Goal: Ask a question

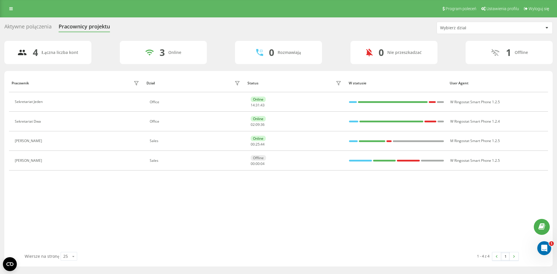
drag, startPoint x: 267, startPoint y: 27, endPoint x: 259, endPoint y: 27, distance: 7.5
click at [259, 27] on div "Aktywne połączenia Pracownicy projektu Wybierz dział" at bounding box center [278, 28] width 548 height 12
click at [13, 10] on link at bounding box center [11, 9] width 10 height 8
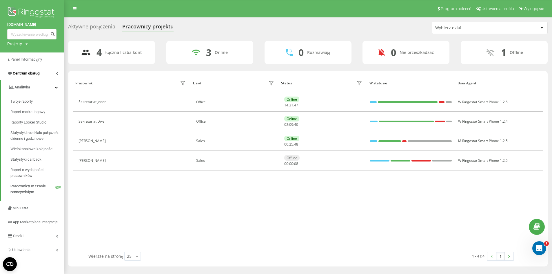
click at [37, 76] on span "Centrum obsługi" at bounding box center [23, 73] width 33 height 6
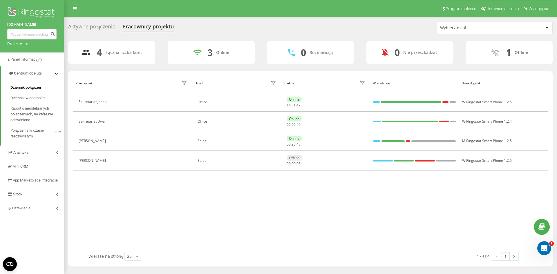
click at [32, 87] on span "Dziennik połączeń" at bounding box center [25, 88] width 30 height 6
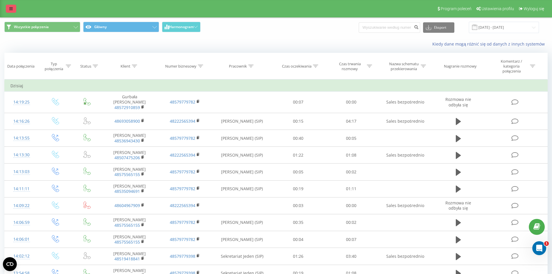
click at [11, 8] on icon at bounding box center [10, 9] width 3 height 4
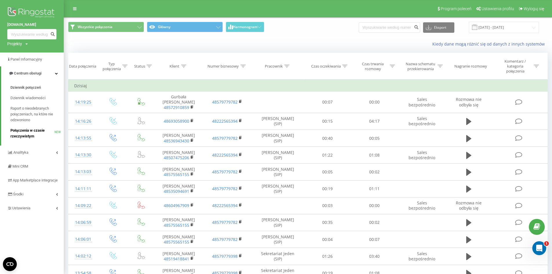
click at [20, 133] on span "Połączenia w czasie rzeczywistym" at bounding box center [32, 134] width 44 height 12
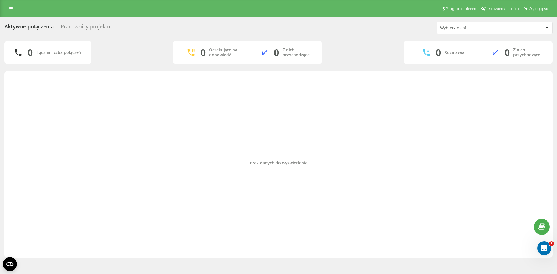
click at [94, 28] on div "Pracownicy projektu" at bounding box center [86, 27] width 50 height 9
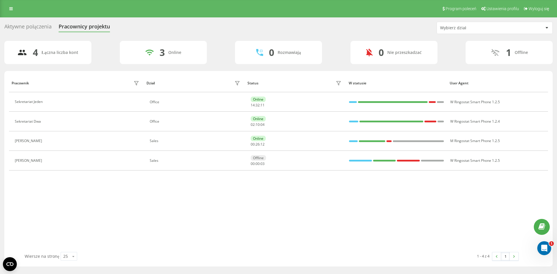
drag, startPoint x: 248, startPoint y: 29, endPoint x: 241, endPoint y: 27, distance: 7.1
click at [241, 27] on div "Aktywne połączenia Pracownicy projektu Wybierz dział" at bounding box center [278, 28] width 548 height 12
click at [12, 7] on icon at bounding box center [10, 9] width 3 height 4
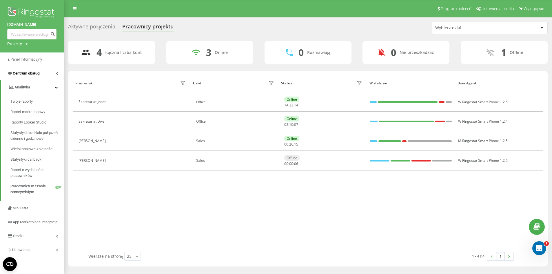
click at [39, 72] on span "Centrum obsługi" at bounding box center [27, 73] width 28 height 4
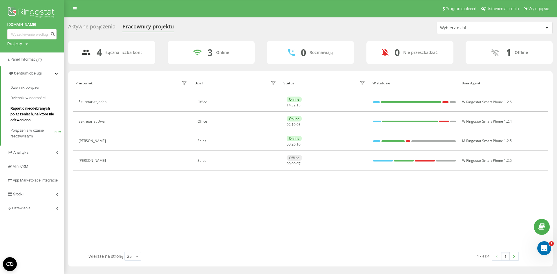
click at [33, 109] on span "Raport o nieodebranych połączeniach, na które nie odzwoniono" at bounding box center [35, 114] width 50 height 17
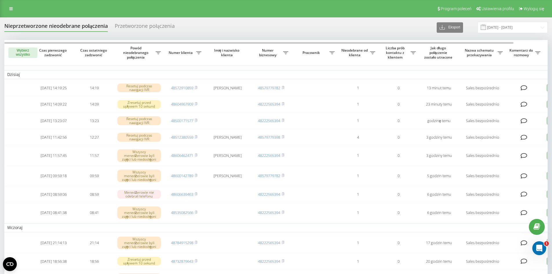
drag, startPoint x: 246, startPoint y: 20, endPoint x: 238, endPoint y: 20, distance: 7.8
drag, startPoint x: 239, startPoint y: 37, endPoint x: 232, endPoint y: 34, distance: 8.2
drag, startPoint x: 282, startPoint y: 26, endPoint x: 268, endPoint y: 25, distance: 14.0
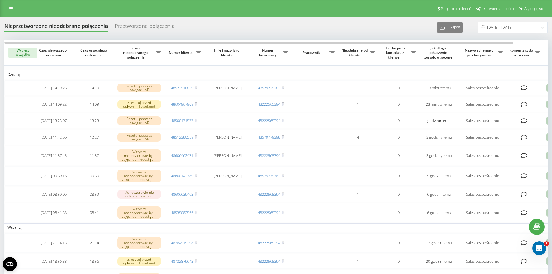
click at [282, 26] on div "Nieprzetworzone nieodebrane połączenia Przetworzone połączenia Eksport .csv .xl…" at bounding box center [276, 27] width 544 height 11
drag, startPoint x: 303, startPoint y: 26, endPoint x: 287, endPoint y: 25, distance: 15.8
click at [287, 25] on div "Nieprzetworzone nieodebrane połączenia Przetworzone połączenia Eksport .csv .xl…" at bounding box center [276, 27] width 544 height 11
drag, startPoint x: 287, startPoint y: 25, endPoint x: 273, endPoint y: 26, distance: 14.0
click at [273, 26] on div "Nieprzetworzone nieodebrane połączenia Przetworzone połączenia Eksport .csv .xl…" at bounding box center [276, 27] width 544 height 11
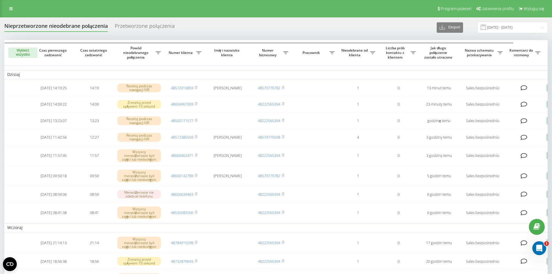
drag, startPoint x: 267, startPoint y: 20, endPoint x: 233, endPoint y: 28, distance: 34.5
click at [233, 28] on div "Nieprzetworzone nieodebrane połączenia Przetworzone połączenia Eksport .csv .xl…" at bounding box center [276, 27] width 544 height 11
click at [12, 8] on icon at bounding box center [10, 9] width 3 height 4
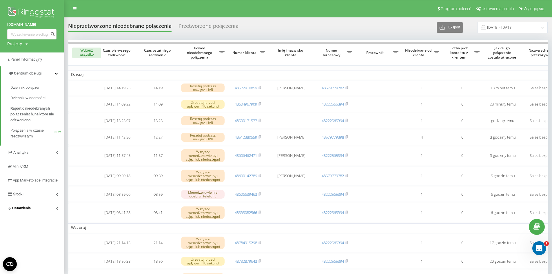
click at [44, 213] on link "Ustawienia" at bounding box center [32, 208] width 64 height 14
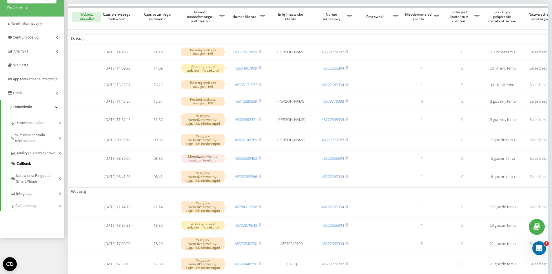
scroll to position [29, 0]
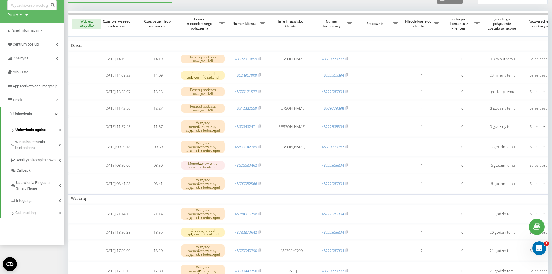
click at [50, 135] on link "Ustawienia ogólne" at bounding box center [36, 129] width 53 height 12
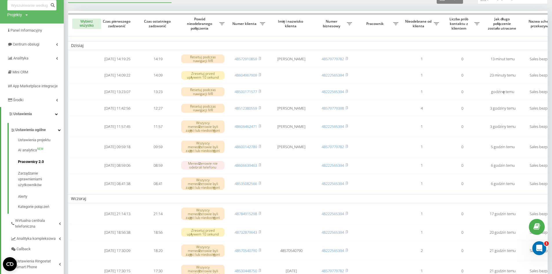
click at [37, 165] on span "Pracownicy 2.0" at bounding box center [31, 162] width 26 height 6
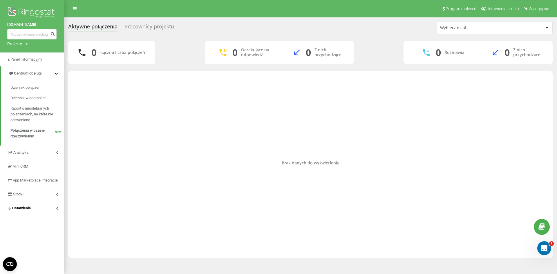
click at [41, 213] on link "Ustawienia" at bounding box center [32, 208] width 64 height 14
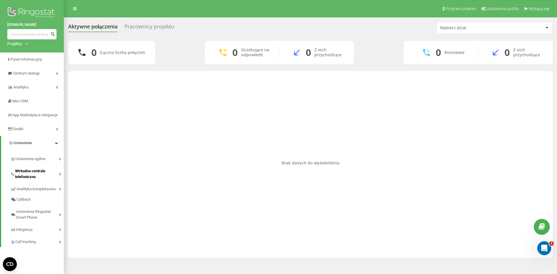
click at [42, 178] on span "Wirtualna centrala telefoniczna" at bounding box center [37, 174] width 44 height 12
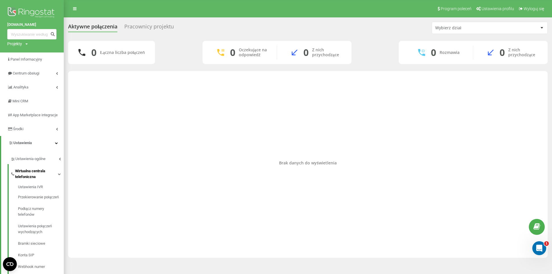
scroll to position [29, 0]
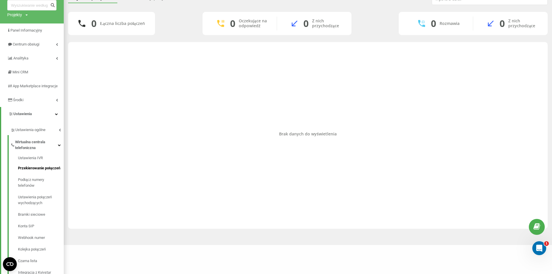
click at [32, 171] on span "Przekierowanie połączeń" at bounding box center [39, 168] width 42 height 6
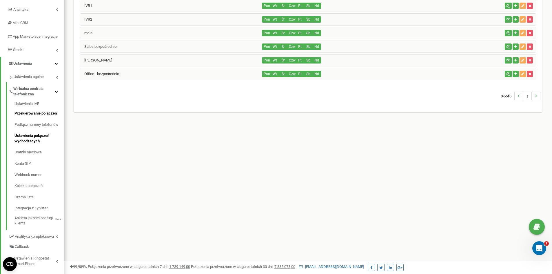
scroll to position [87, 0]
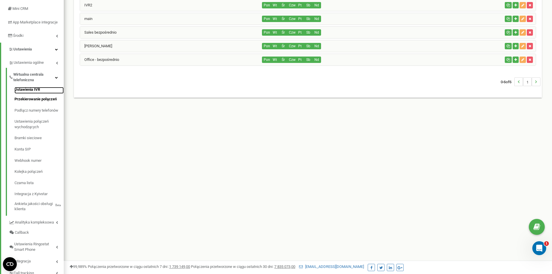
click at [33, 94] on link "Ustawienia IVR" at bounding box center [38, 90] width 49 height 7
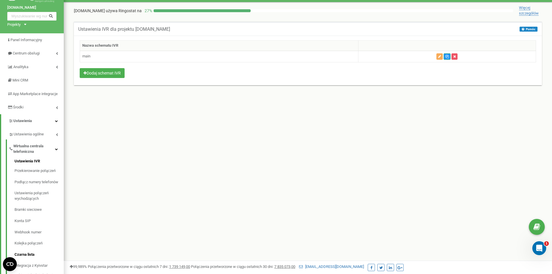
scroll to position [111, 0]
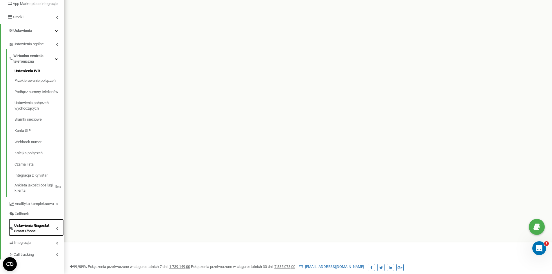
click at [50, 223] on span "Ustawienia Ringostat Smart Phone" at bounding box center [35, 228] width 42 height 11
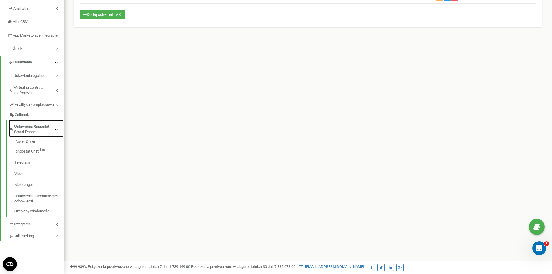
scroll to position [74, 0]
click at [42, 134] on span "Ustawienia Ringostat Smart Phone" at bounding box center [34, 129] width 41 height 11
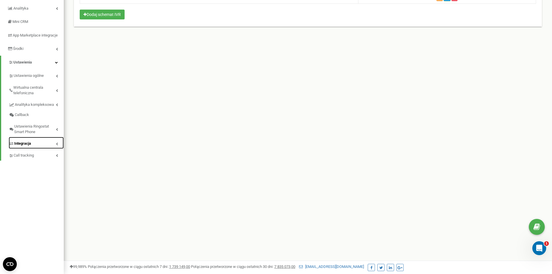
click at [49, 147] on link "Integracja" at bounding box center [36, 143] width 55 height 12
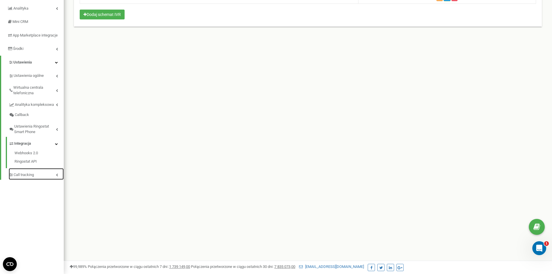
click at [50, 179] on link "Call tracking" at bounding box center [36, 174] width 55 height 12
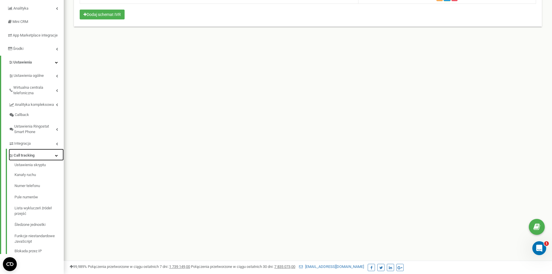
click at [49, 161] on link "Call tracking" at bounding box center [36, 155] width 55 height 12
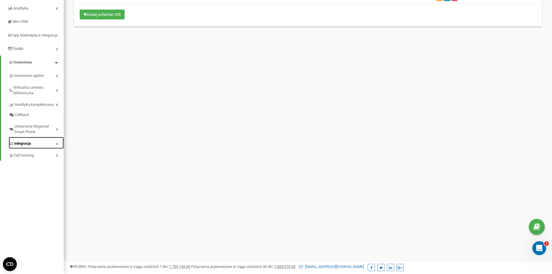
click at [46, 149] on link "Integracja" at bounding box center [36, 143] width 55 height 12
drag, startPoint x: 296, startPoint y: 160, endPoint x: 244, endPoint y: 148, distance: 53.2
click at [244, 148] on div "Program poleceń Ustawienia profilu Wyloguj się english-line.pl używa Ringostat …" at bounding box center [308, 100] width 489 height 348
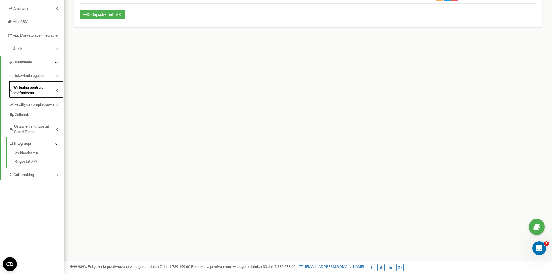
click at [57, 92] on icon at bounding box center [57, 90] width 2 height 3
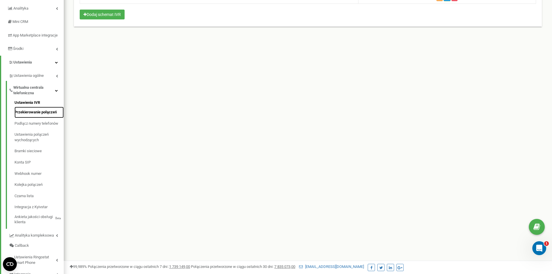
click at [50, 115] on link "Przekierowanie połączeń" at bounding box center [38, 112] width 49 height 11
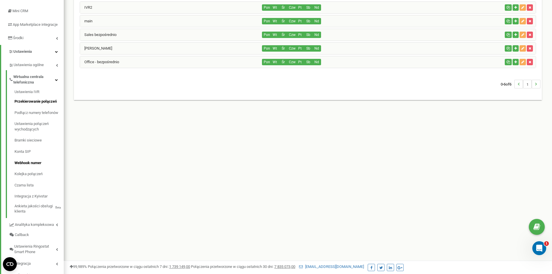
scroll to position [87, 0]
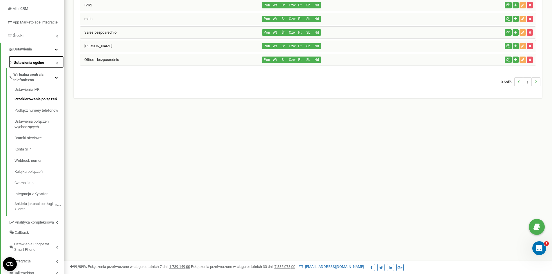
click at [42, 66] on span "Ustawienia ogólne" at bounding box center [29, 63] width 30 height 6
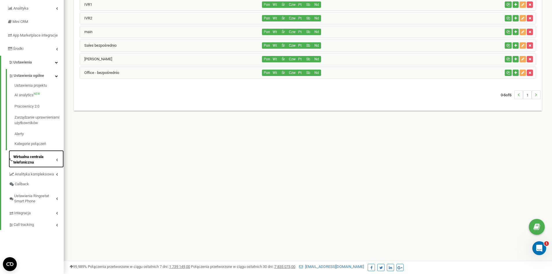
click at [41, 165] on span "Wirtualna centrala telefoniczna" at bounding box center [34, 159] width 43 height 11
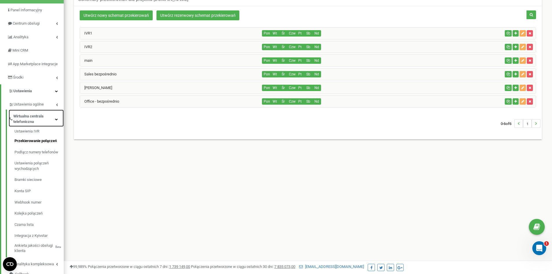
scroll to position [45, 0]
click at [32, 136] on link "Ustawienia IVR" at bounding box center [38, 132] width 49 height 7
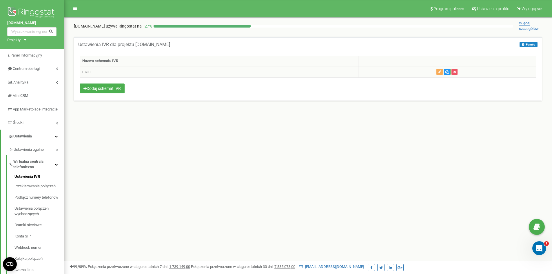
click at [151, 72] on td "main" at bounding box center [219, 71] width 279 height 11
click at [438, 72] on icon "button" at bounding box center [439, 71] width 3 height 3
click at [45, 192] on link "Przekierowanie połączeń" at bounding box center [38, 186] width 49 height 11
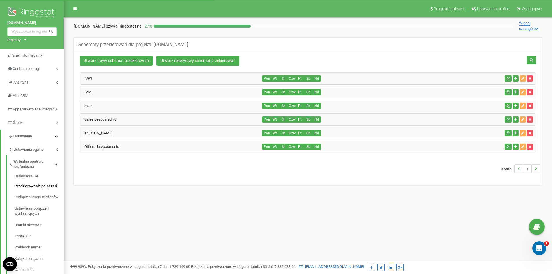
click at [134, 118] on div "Sales bezpośrednio" at bounding box center [171, 120] width 182 height 12
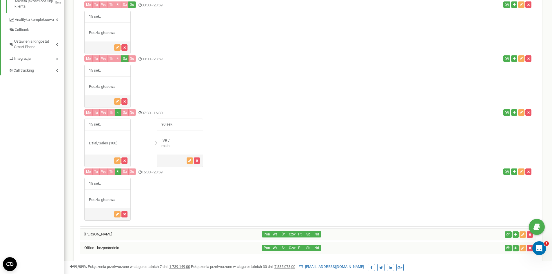
scroll to position [319, 0]
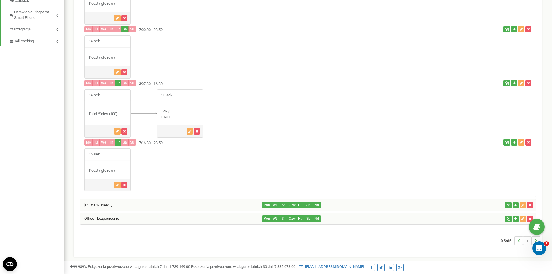
drag, startPoint x: 233, startPoint y: 164, endPoint x: 217, endPoint y: 166, distance: 15.7
click at [217, 166] on div "15 sek." at bounding box center [308, 169] width 456 height 43
drag, startPoint x: 242, startPoint y: 152, endPoint x: 237, endPoint y: 152, distance: 4.9
click at [237, 152] on div "15 sek." at bounding box center [308, 169] width 456 height 43
drag, startPoint x: 237, startPoint y: 152, endPoint x: 228, endPoint y: 153, distance: 8.7
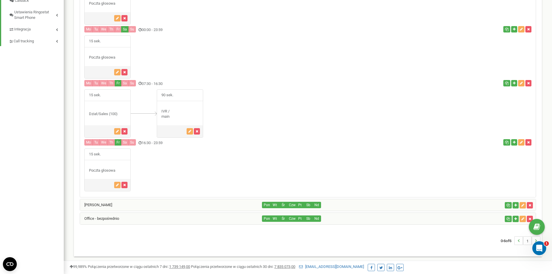
click at [228, 153] on div "15 sek." at bounding box center [308, 169] width 456 height 43
drag, startPoint x: 144, startPoint y: 107, endPoint x: 142, endPoint y: 104, distance: 3.5
click at [142, 104] on div at bounding box center [144, 113] width 26 height 48
drag, startPoint x: 218, startPoint y: 106, endPoint x: 216, endPoint y: 95, distance: 10.3
click at [216, 95] on div "15 sek." at bounding box center [308, 113] width 456 height 48
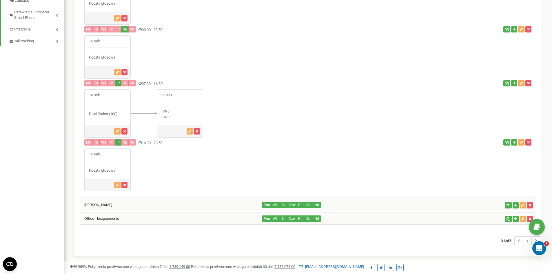
drag, startPoint x: 257, startPoint y: 79, endPoint x: 245, endPoint y: 69, distance: 15.5
click at [245, 69] on div "15 sek." at bounding box center [308, 56] width 456 height 43
drag, startPoint x: 311, startPoint y: 106, endPoint x: 289, endPoint y: 98, distance: 23.5
click at [289, 98] on div "15 sek." at bounding box center [308, 113] width 456 height 48
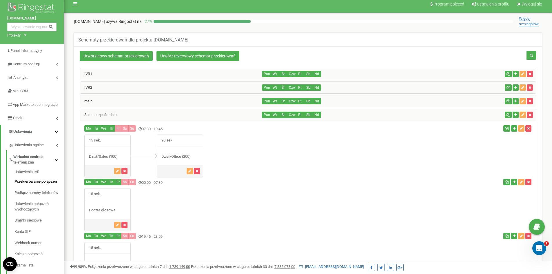
scroll to position [0, 0]
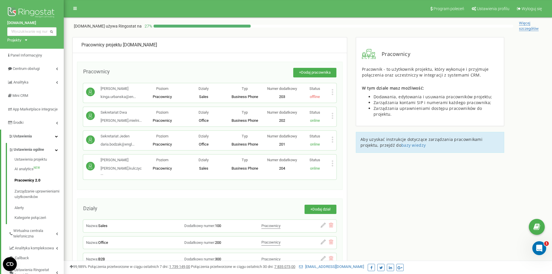
click at [332, 91] on icon at bounding box center [333, 92] width 2 height 6
click at [348, 101] on span "Edytuj" at bounding box center [346, 101] width 13 height 4
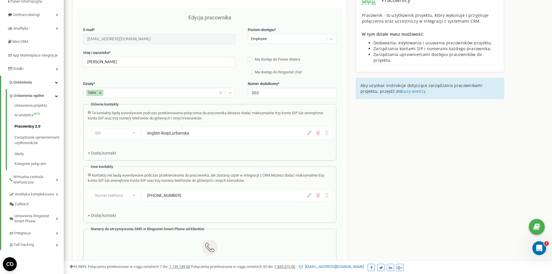
scroll to position [51, 0]
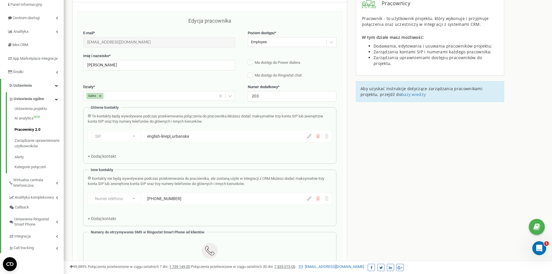
click at [276, 40] on div "Employee" at bounding box center [287, 42] width 79 height 9
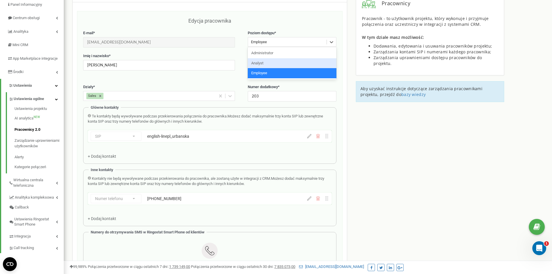
click at [281, 62] on div "Analyst" at bounding box center [292, 63] width 89 height 10
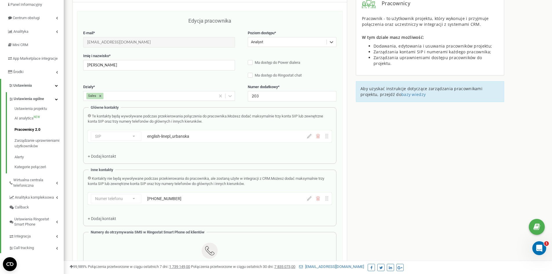
click at [312, 40] on div "Analyst" at bounding box center [287, 42] width 79 height 9
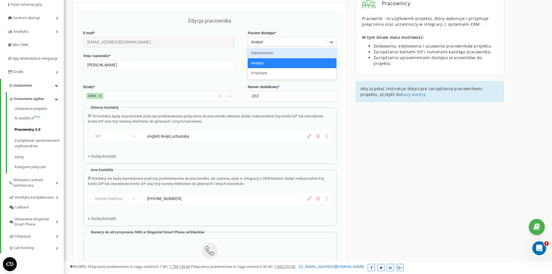
click at [347, 50] on div "Pracownicy projektu [DOMAIN_NAME] Edycja pracownika E-mail * [EMAIL_ADDRESS][DO…" at bounding box center [209, 198] width 275 height 424
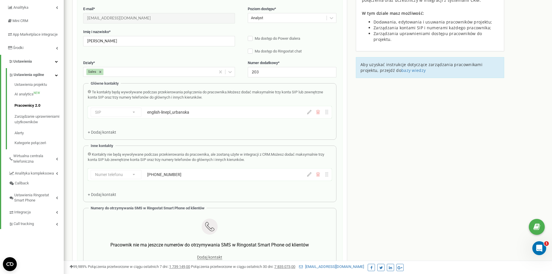
scroll to position [225, 0]
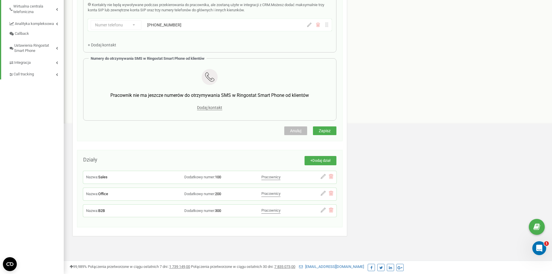
click at [297, 132] on span "Anuluj" at bounding box center [295, 130] width 11 height 5
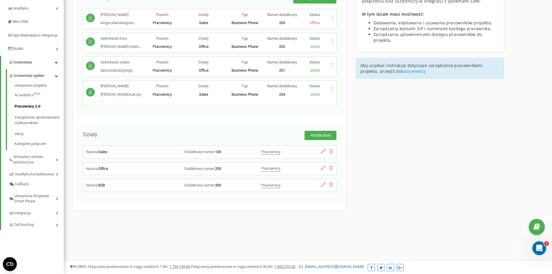
scroll to position [0, 0]
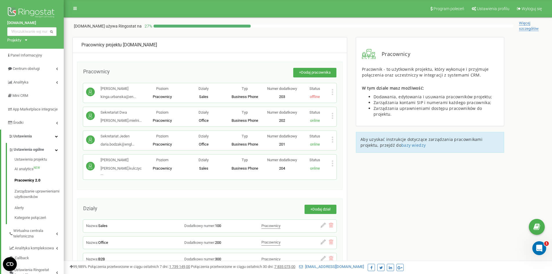
drag, startPoint x: 303, startPoint y: 46, endPoint x: 293, endPoint y: 46, distance: 9.6
click at [293, 46] on div "Pracownicy projektu [DOMAIN_NAME]" at bounding box center [209, 45] width 257 height 7
drag, startPoint x: 417, startPoint y: 197, endPoint x: 401, endPoint y: 208, distance: 19.9
click at [399, 208] on div "Pracownicy projektu [DOMAIN_NAME] Pracownicy + Dodaj pracownika [PERSON_NAME] k…" at bounding box center [308, 180] width 480 height 286
click at [537, 247] on icon "Otwórz komunikator Intercom" at bounding box center [539, 248] width 10 height 10
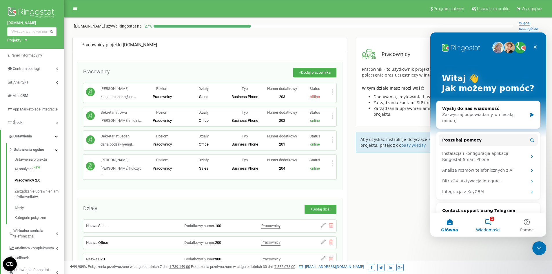
click at [491, 224] on button "1 Wiadomości" at bounding box center [488, 224] width 39 height 23
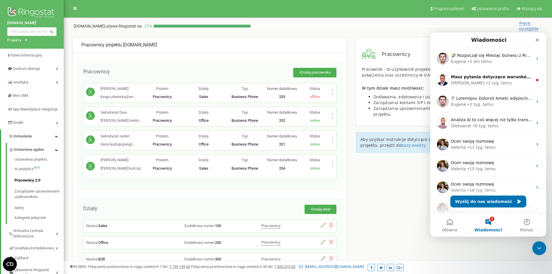
click at [493, 201] on button "Wyślij do nas wiadomość" at bounding box center [489, 202] width 76 height 12
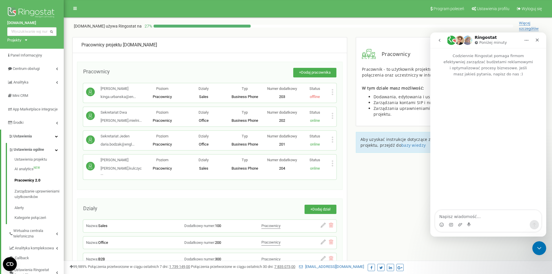
click at [480, 216] on textarea "Napisz wiadomość..." at bounding box center [489, 215] width 106 height 10
type textarea "Dzień dobry, Czy 'pracownik' na poziomie 'analyst' też może wykonywać połączeni…"
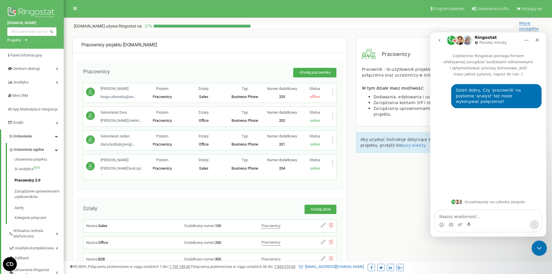
drag, startPoint x: 538, startPoint y: 246, endPoint x: 1041, endPoint y: 479, distance: 554.6
click at [537, 246] on icon "Zamknij komunikator Intercom" at bounding box center [538, 247] width 7 height 7
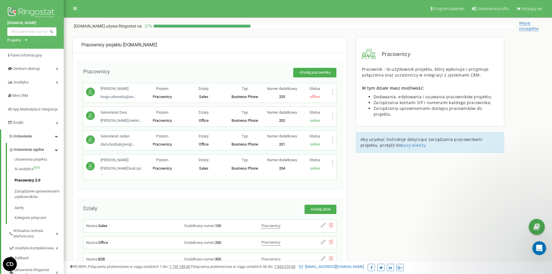
drag, startPoint x: 449, startPoint y: 202, endPoint x: 411, endPoint y: 200, distance: 38.6
click at [411, 200] on div "Pracownicy projektu [DOMAIN_NAME] Pracownicy + Dodaj pracownika [PERSON_NAME] k…" at bounding box center [308, 180] width 480 height 286
click at [497, 226] on p "Wysłano Ci wiadomość interaktywną" at bounding box center [499, 224] width 75 height 6
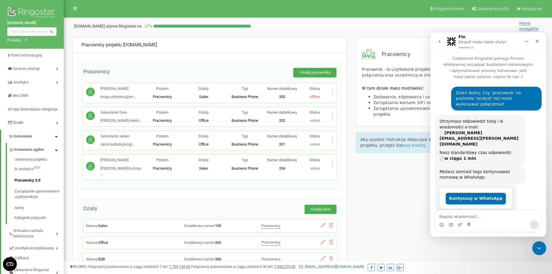
drag, startPoint x: 494, startPoint y: 130, endPoint x: 505, endPoint y: 134, distance: 11.4
click at [505, 150] on div "Nasz standardowy czas odpowiedzi 🕒 w ciągu 1 min" at bounding box center [480, 155] width 81 height 11
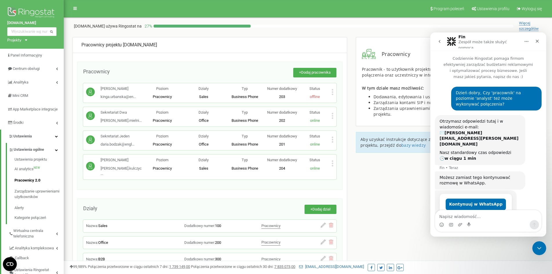
click at [409, 172] on div "Pracownicy projektu [DOMAIN_NAME] Pracownicy + Dodaj pracownika [PERSON_NAME] k…" at bounding box center [308, 180] width 480 height 286
click at [537, 248] on icon "Zamknij komunikator Intercom" at bounding box center [538, 247] width 7 height 7
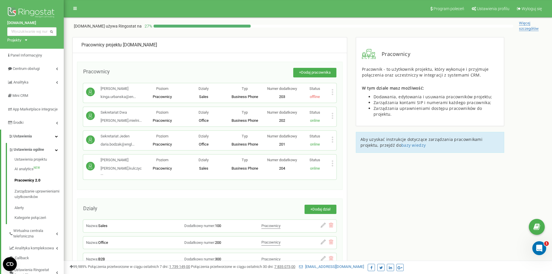
drag, startPoint x: 400, startPoint y: 196, endPoint x: 377, endPoint y: 197, distance: 22.6
click at [377, 197] on div "Pracownicy projektu [DOMAIN_NAME] Pracownicy + Dodaj pracownika [PERSON_NAME] k…" at bounding box center [308, 180] width 480 height 286
drag, startPoint x: 281, startPoint y: 37, endPoint x: 276, endPoint y: 34, distance: 5.9
click at [276, 34] on div "Pracownicy projektu [DOMAIN_NAME] Pracownicy + Dodaj pracownika [PERSON_NAME] k…" at bounding box center [308, 34] width 480 height 6
